Goal: Information Seeking & Learning: Learn about a topic

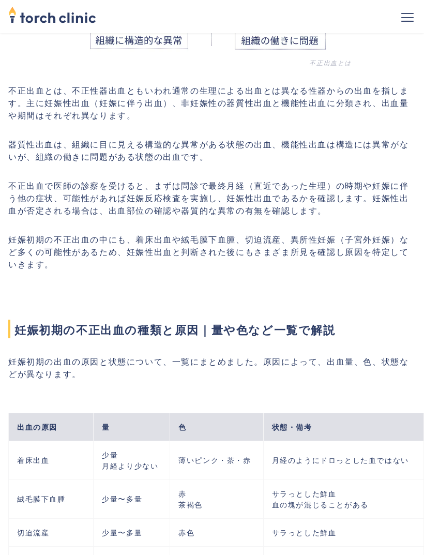
scroll to position [765, 0]
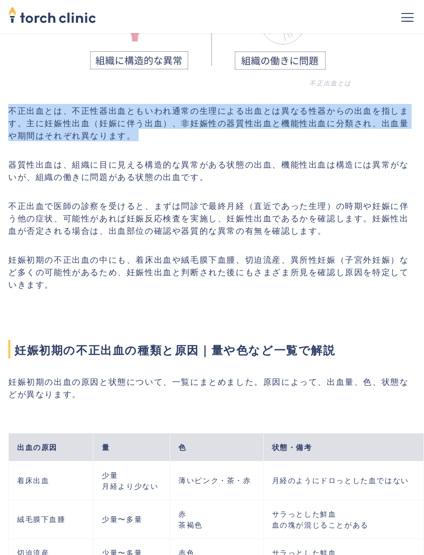
click at [235, 216] on p "不正出血で医師の診察を受けると、まずは問診で最終月経（直近であった生理）の時期や妊娠に伴う他の症状、可能性があれば妊娠反応検査を実施し、妊娠性出血であるかを確…" at bounding box center [211, 217] width 407 height 37
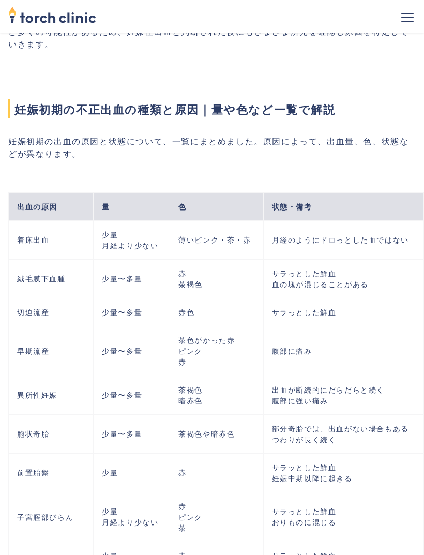
scroll to position [1006, 0]
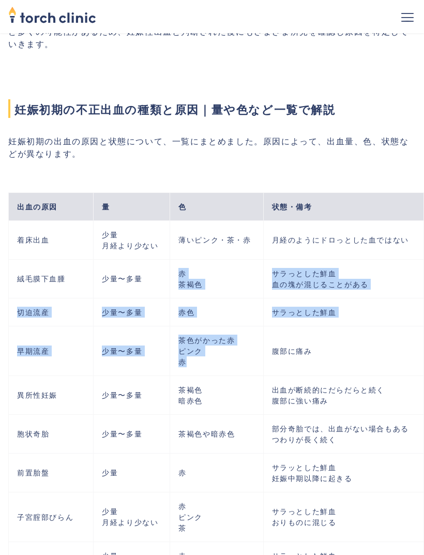
click at [206, 192] on div "出血の原因 量 色 状態・備考 着床出血 少量 月経より少ない 薄いピンク・茶・赤 月経のようにドロっとした血ではない 絨毛膜下血腫 少量〜多量 赤 茶褐色 …" at bounding box center [216, 378] width 416 height 405
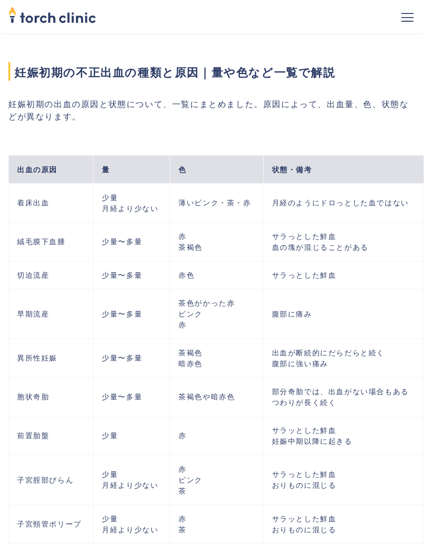
scroll to position [1043, 0]
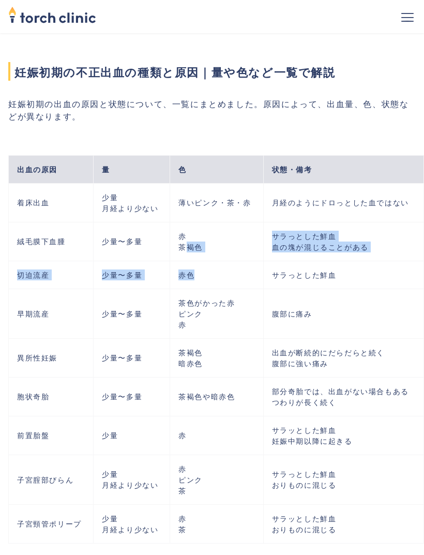
click at [282, 303] on td "腹部に痛み" at bounding box center [343, 314] width 160 height 50
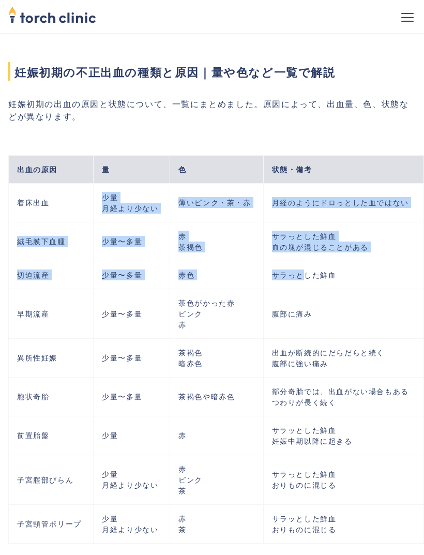
click at [234, 332] on td "茶色がかった赤 ピンク 赤" at bounding box center [216, 314] width 93 height 50
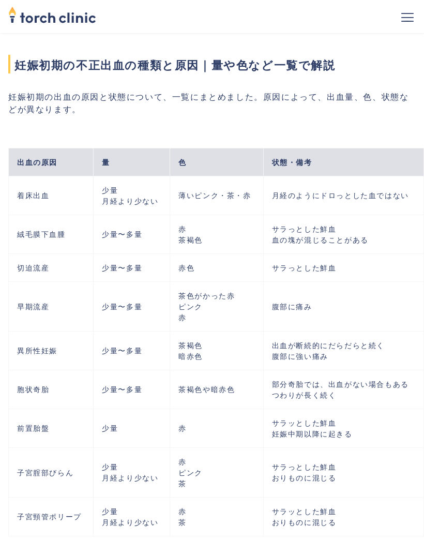
scroll to position [1066, 0]
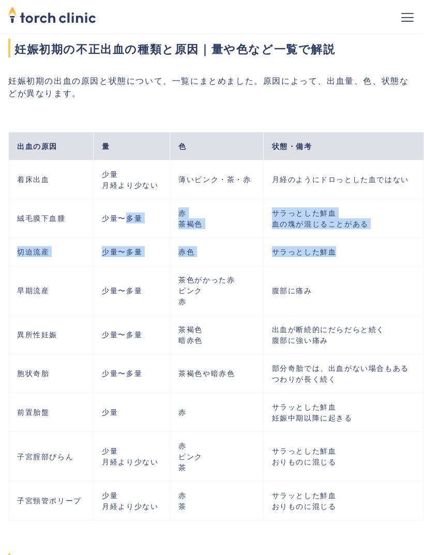
click at [191, 315] on td "茶色がかった赤 ピンク 赤" at bounding box center [216, 291] width 93 height 50
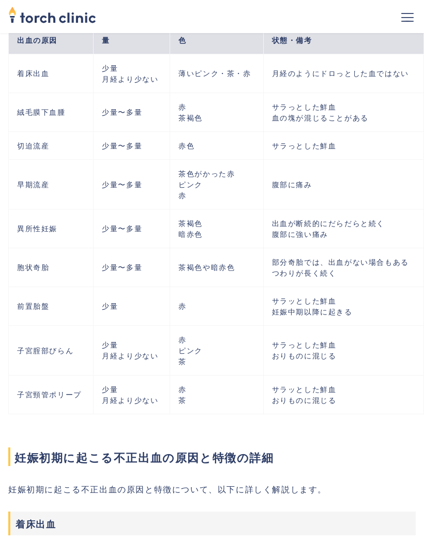
scroll to position [1179, 0]
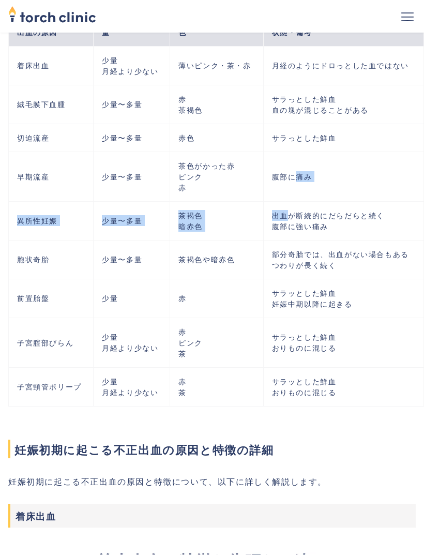
click at [266, 279] on td "部分奇胎では、出血がない場合もある つわりが長く続く" at bounding box center [343, 259] width 160 height 39
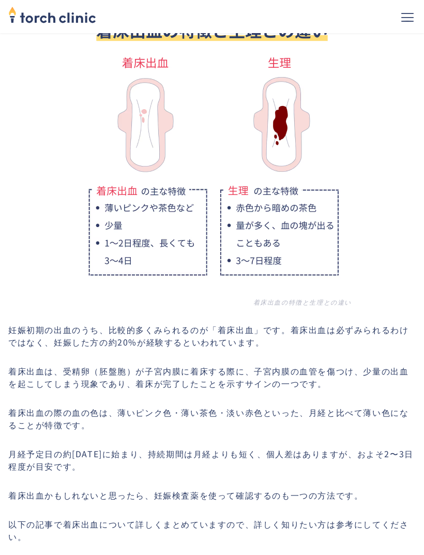
scroll to position [1716, 0]
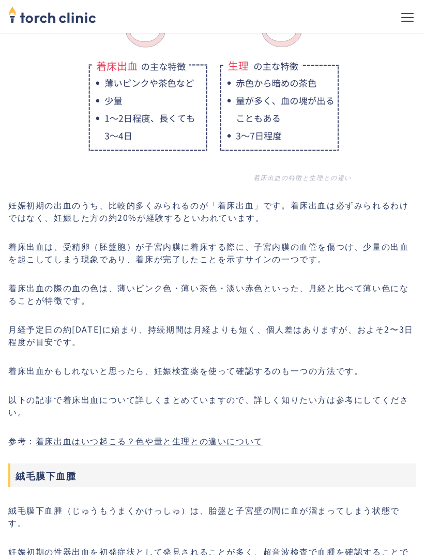
scroll to position [1835, 0]
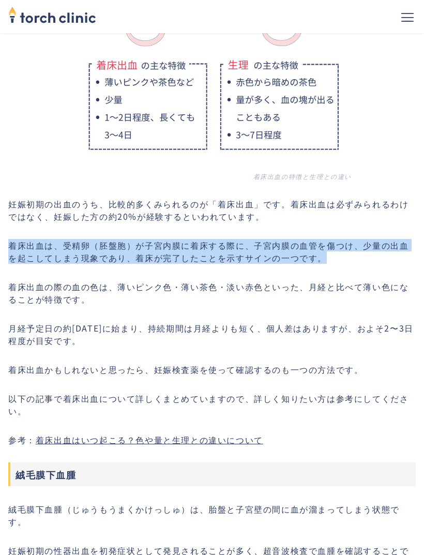
click at [300, 297] on p "着床出血の際の血の色は、薄いピンク色・薄い茶色・淡い赤色といった、月経と比べて薄い色になることが特徴です。" at bounding box center [211, 293] width 407 height 25
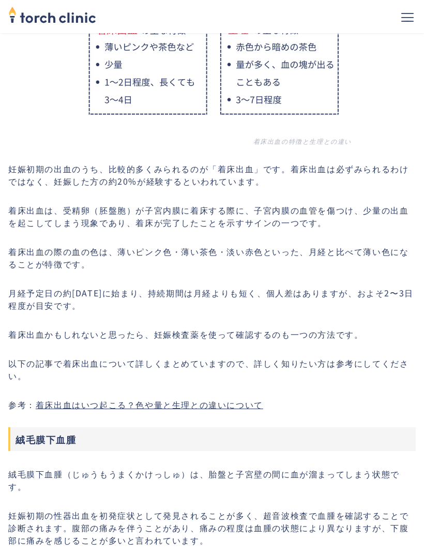
scroll to position [1871, 0]
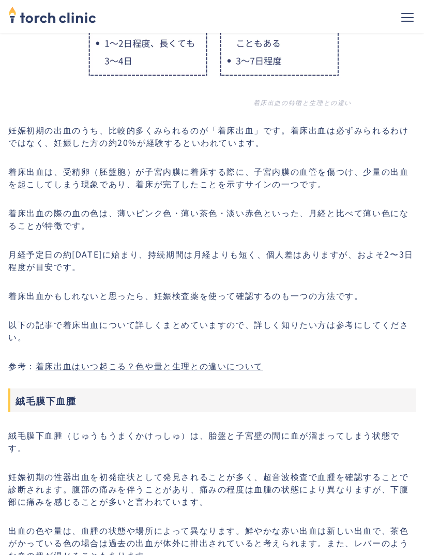
scroll to position [1910, 0]
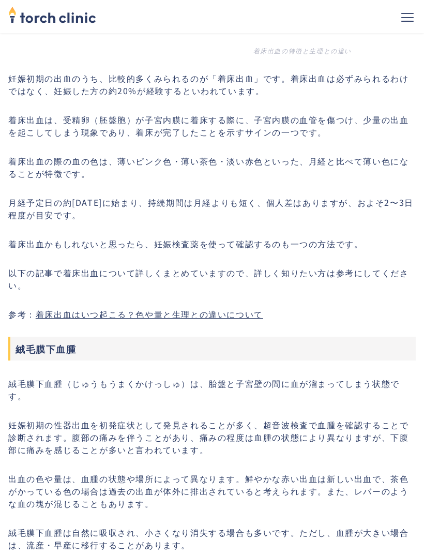
scroll to position [1961, 0]
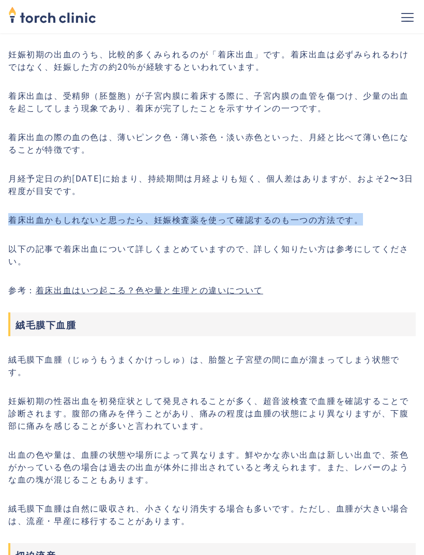
click at [307, 260] on p "以下の記事で着床出血について詳しくまとめていますので、詳しく知りたい方は参考にしてください。" at bounding box center [211, 255] width 407 height 25
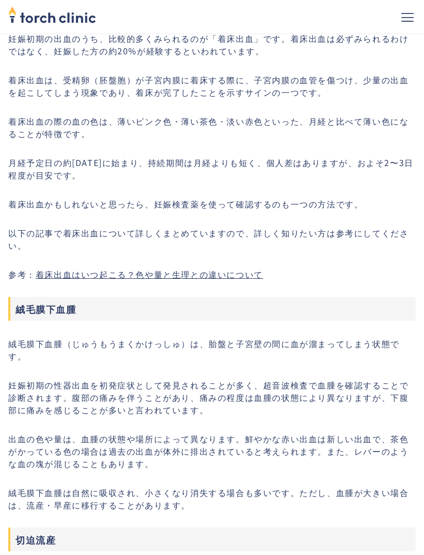
scroll to position [2002, 0]
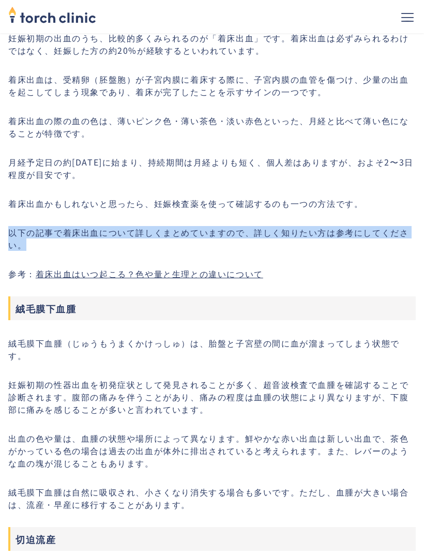
click at [311, 251] on p "以下の記事で着床出血について詳しくまとめていますので、詳しく知りたい方は参考にしてください。" at bounding box center [211, 238] width 407 height 25
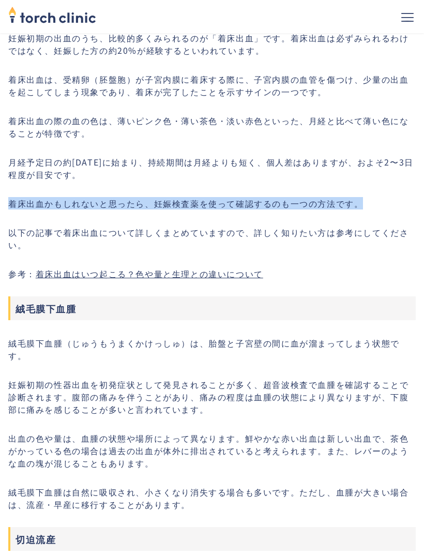
click at [323, 247] on p "以下の記事で着床出血について詳しくまとめていますので、詳しく知りたい方は参考にしてください。" at bounding box center [211, 238] width 407 height 25
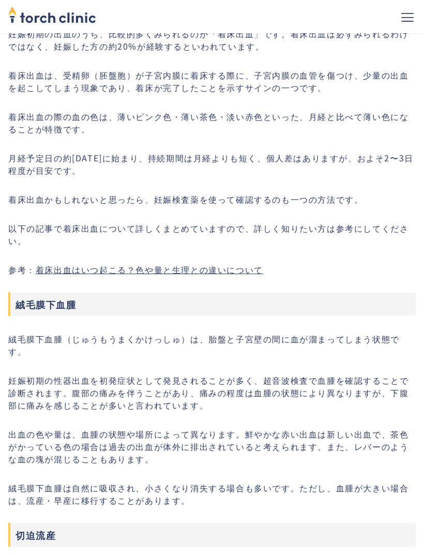
scroll to position [2034, 0]
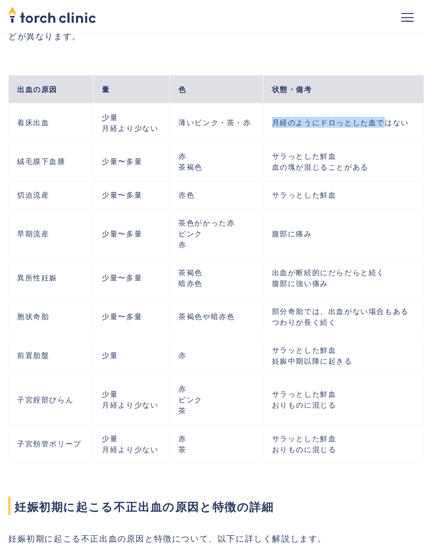
scroll to position [1123, 0]
click at [377, 166] on td "サラっとした鮮血 血の塊が混じることがある" at bounding box center [343, 161] width 160 height 39
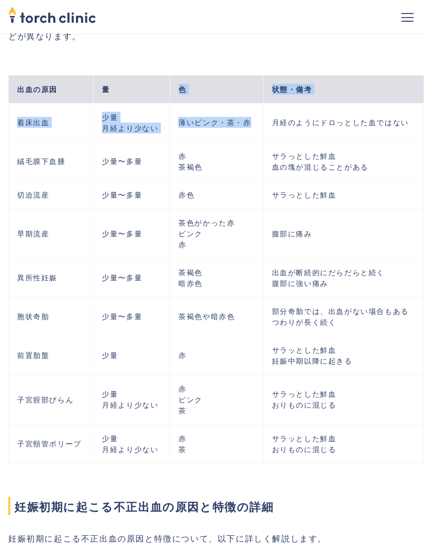
click at [234, 180] on td "赤 茶褐色" at bounding box center [216, 161] width 93 height 39
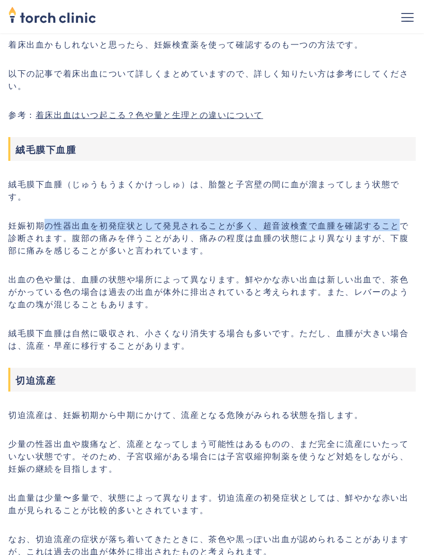
scroll to position [2161, 0]
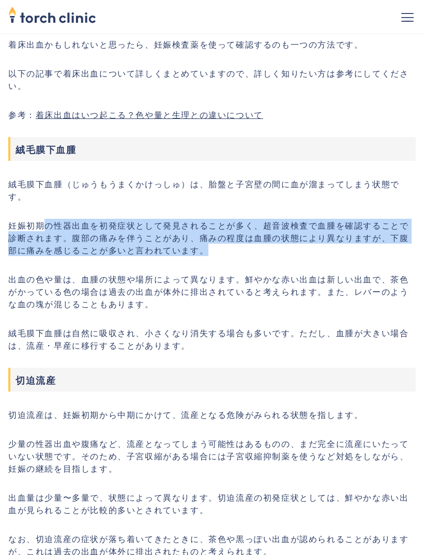
click at [225, 306] on p "出血の色や量は、血腫の状態や場所によって異なります。鮮やかな赤い出血は新しい出血で、茶色がかっている色の場合は過去の出血が体外に排出されていると考えられます。…" at bounding box center [211, 291] width 407 height 37
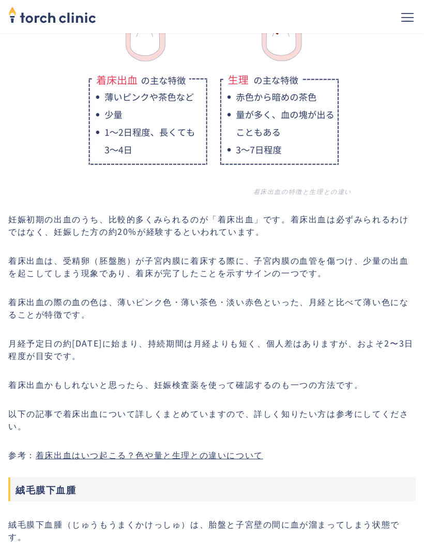
scroll to position [1821, 0]
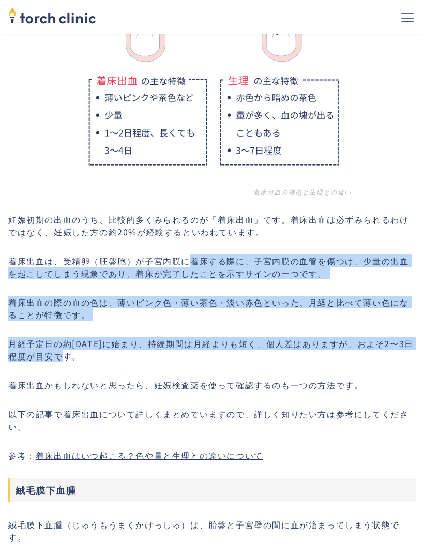
click at [226, 390] on p "着床出血かもしれないと思ったら、妊娠検査薬を使って確認するのも一つの方法です。" at bounding box center [211, 384] width 407 height 12
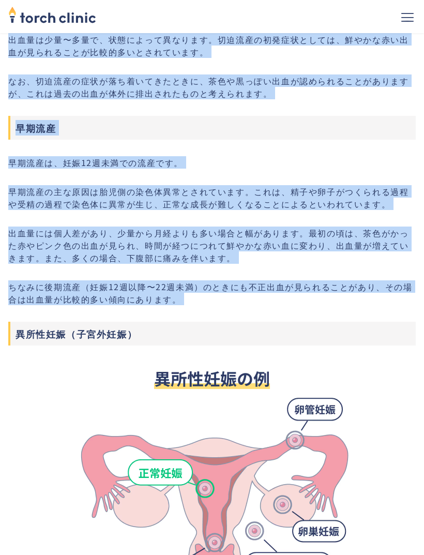
scroll to position [2614, 0]
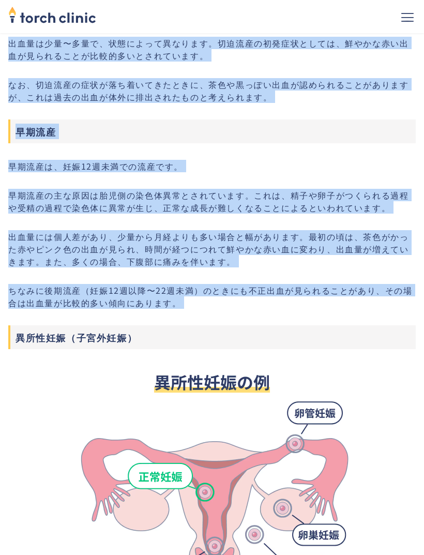
click at [93, 464] on img at bounding box center [211, 505] width 279 height 279
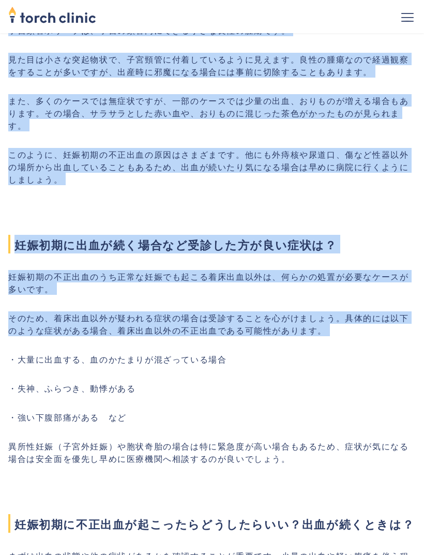
scroll to position [4065, 0]
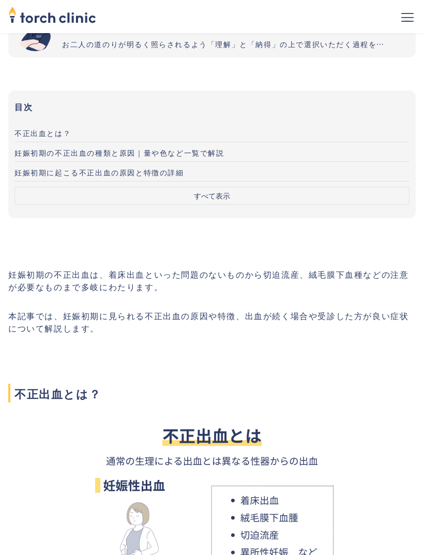
scroll to position [0, 0]
